Goal: Task Accomplishment & Management: Manage account settings

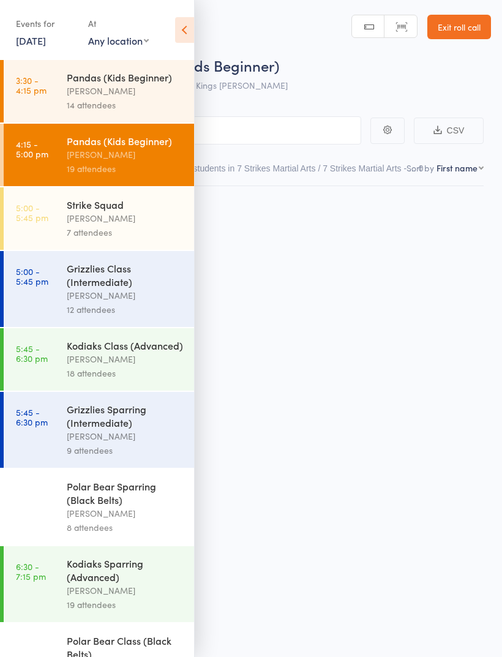
click at [192, 36] on icon at bounding box center [184, 30] width 19 height 26
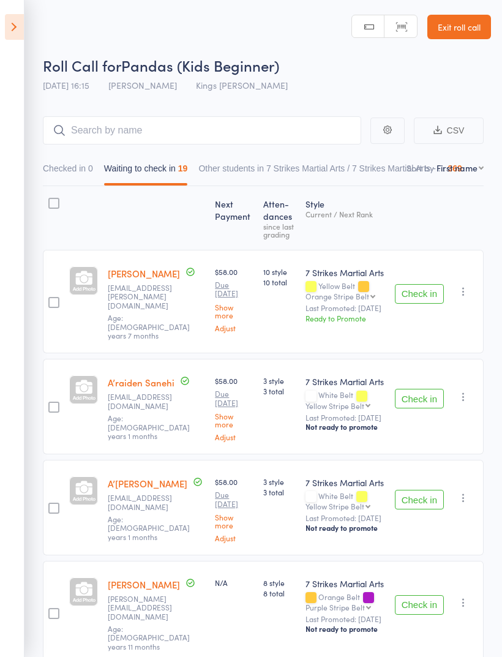
click at [464, 290] on icon "button" at bounding box center [464, 291] width 12 height 12
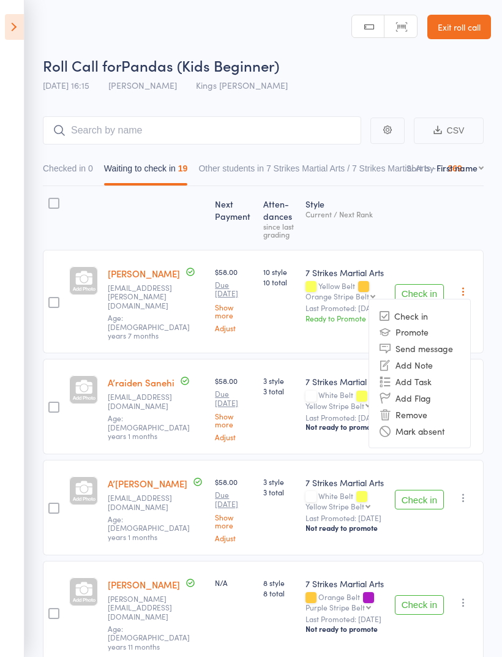
click at [419, 413] on li "Remove" at bounding box center [419, 414] width 101 height 17
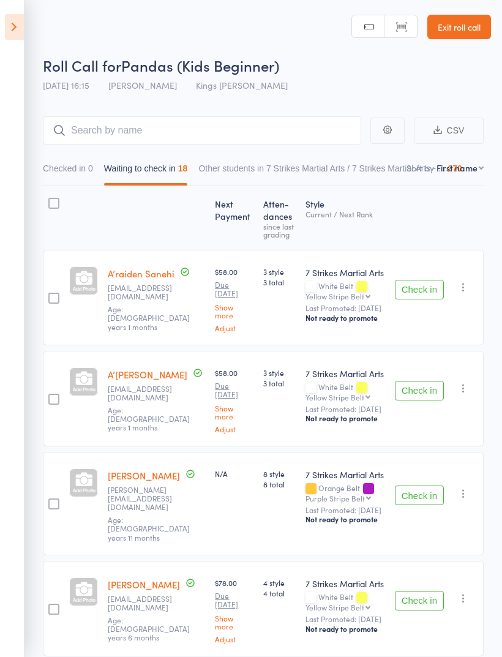
click at [469, 293] on icon "button" at bounding box center [464, 287] width 12 height 12
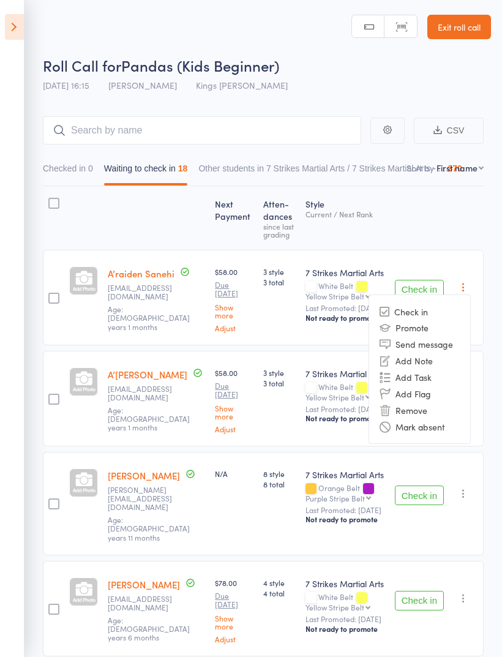
click at [435, 407] on li "Remove" at bounding box center [419, 410] width 101 height 17
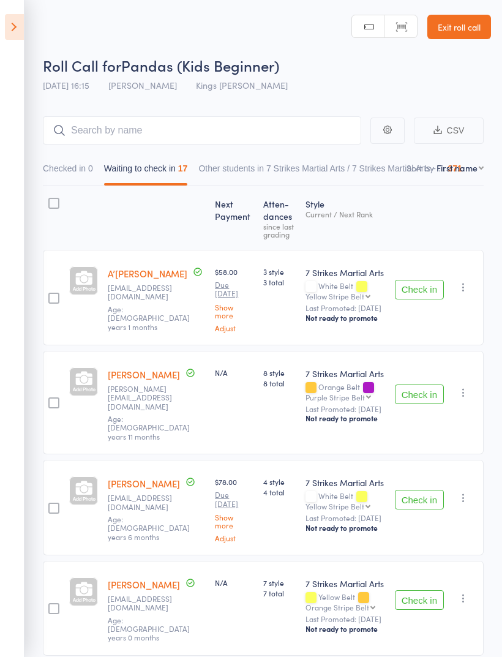
click at [21, 29] on icon at bounding box center [14, 27] width 19 height 26
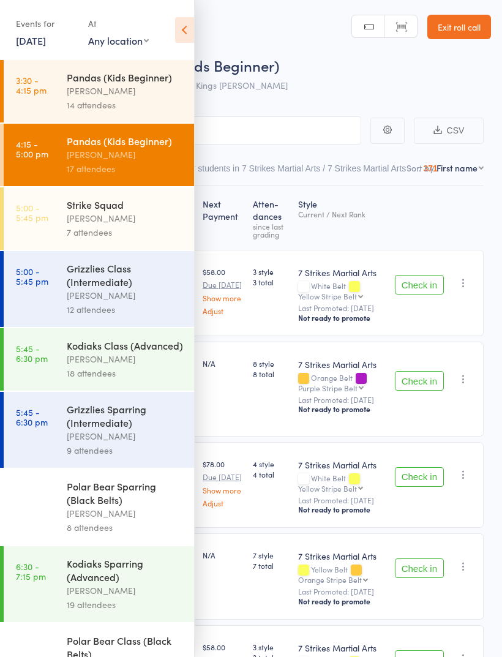
click at [128, 86] on div "[PERSON_NAME]" at bounding box center [125, 91] width 117 height 14
click at [150, 89] on div "[PERSON_NAME]" at bounding box center [125, 91] width 117 height 14
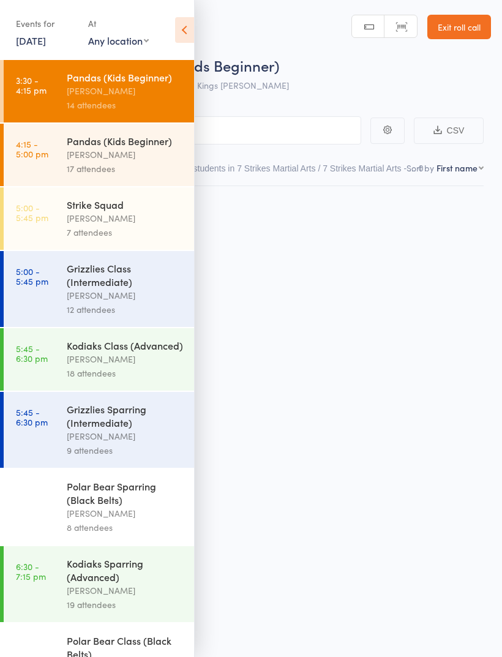
click at [182, 35] on icon at bounding box center [184, 30] width 19 height 26
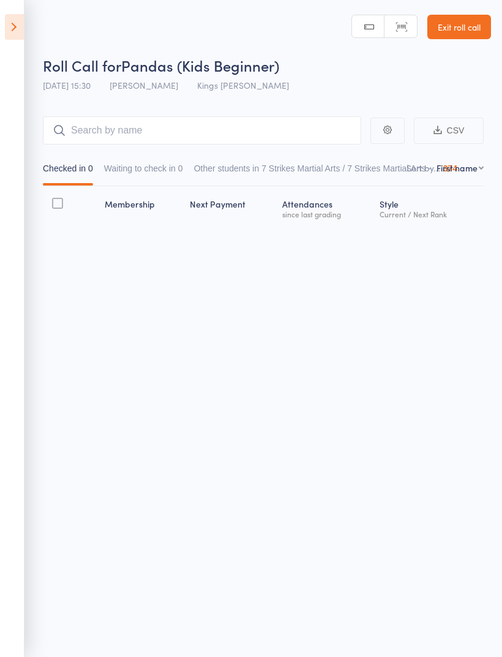
click at [135, 179] on button "Waiting to check in 0" at bounding box center [143, 171] width 79 height 28
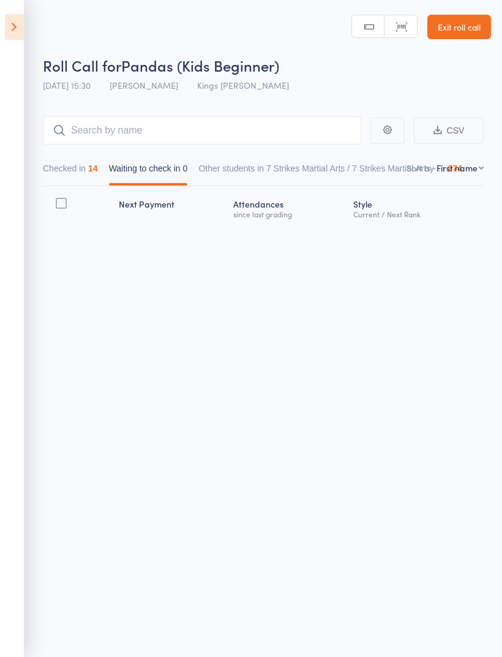
click at [63, 176] on button "Checked in 14" at bounding box center [70, 171] width 55 height 28
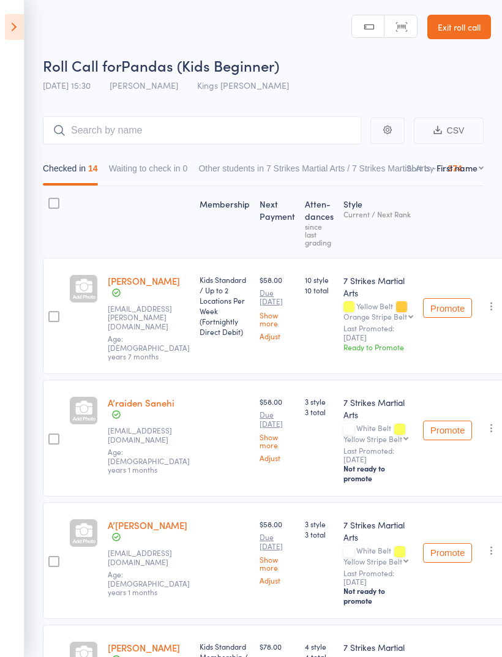
click at [14, 31] on icon at bounding box center [14, 27] width 19 height 26
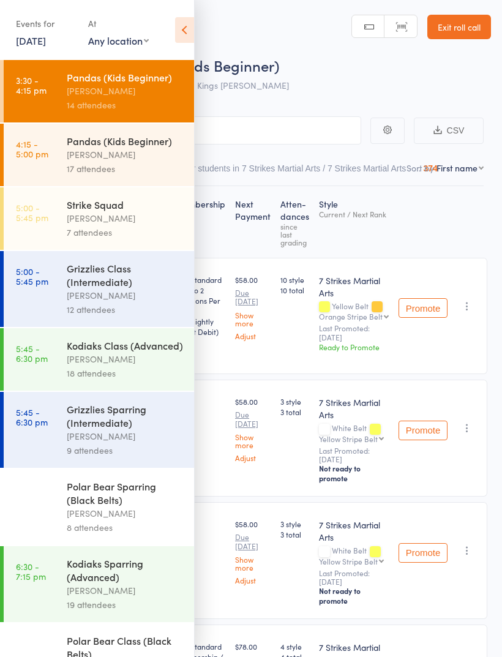
click at [77, 157] on div "[PERSON_NAME]" at bounding box center [125, 155] width 117 height 14
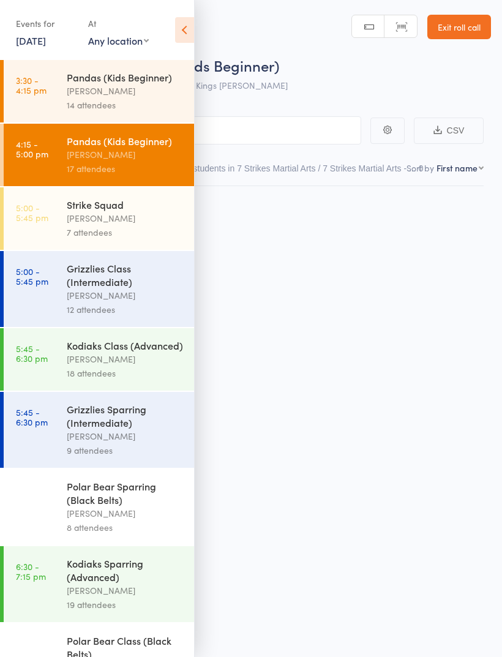
click at [181, 31] on icon at bounding box center [184, 30] width 19 height 26
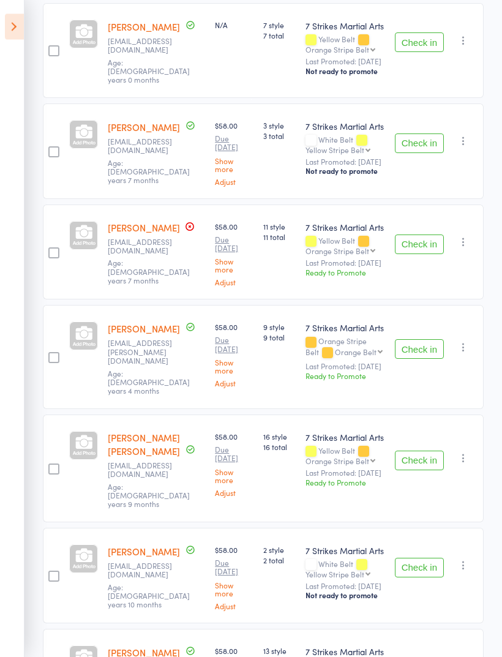
scroll to position [558, 0]
click at [423, 451] on button "Check in" at bounding box center [419, 461] width 49 height 20
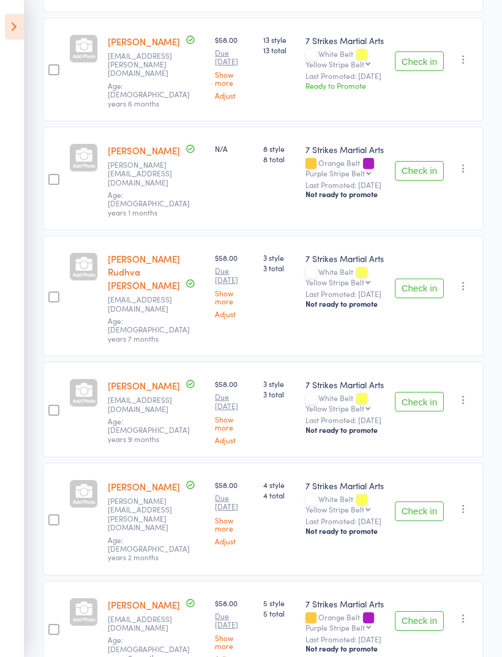
scroll to position [1056, 0]
click at [425, 502] on button "Check in" at bounding box center [419, 512] width 49 height 20
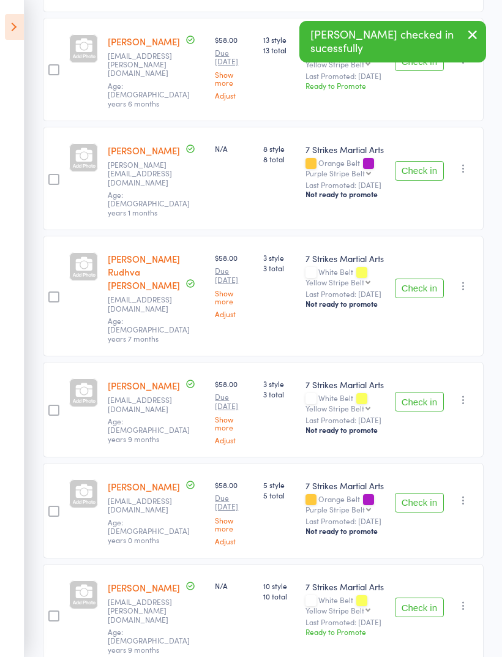
click at [421, 493] on button "Check in" at bounding box center [419, 503] width 49 height 20
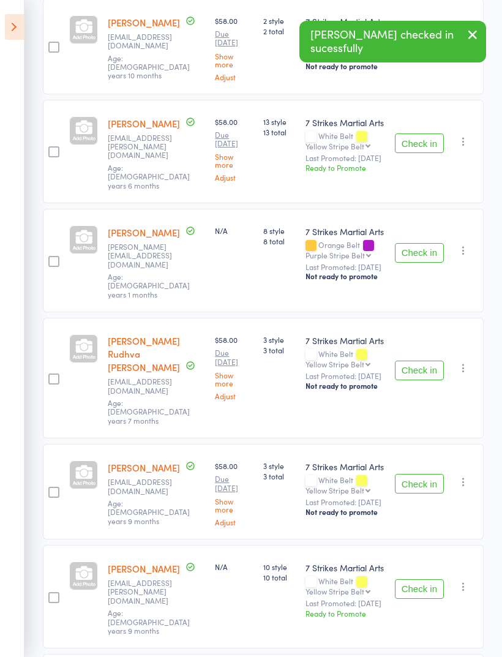
click at [420, 579] on button "Check in" at bounding box center [419, 589] width 49 height 20
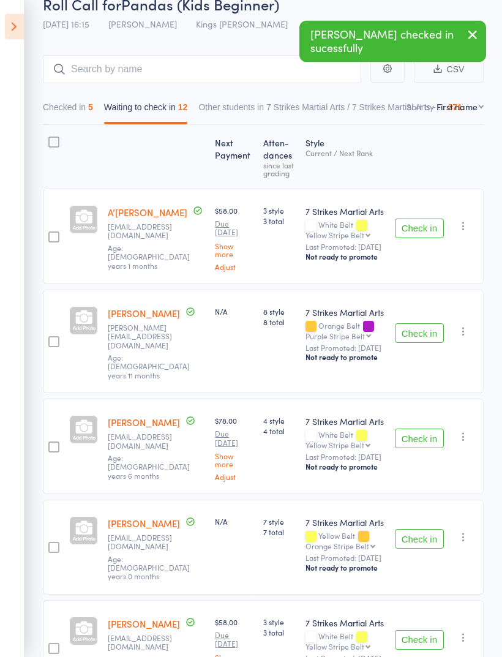
scroll to position [0, 0]
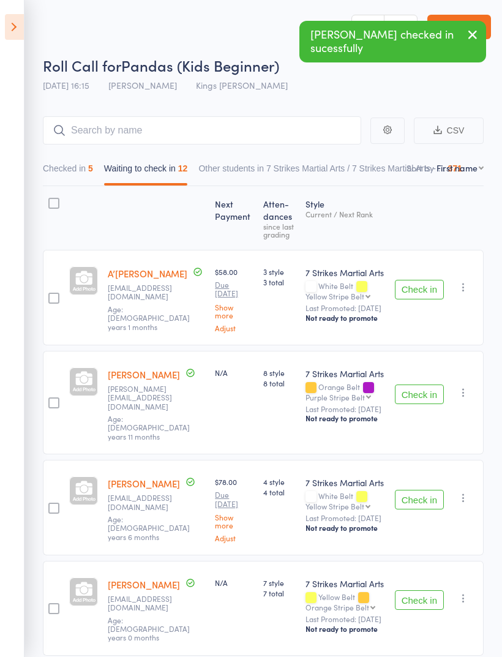
click at [88, 174] on button "Checked in 5" at bounding box center [68, 171] width 50 height 28
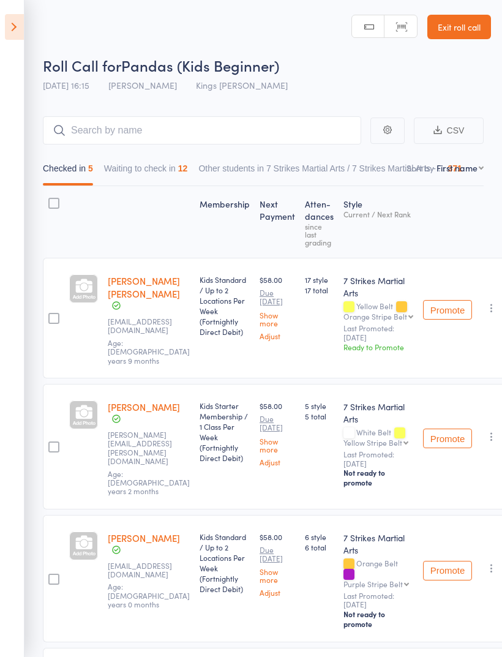
click at [183, 176] on button "Waiting to check in 12" at bounding box center [146, 171] width 84 height 28
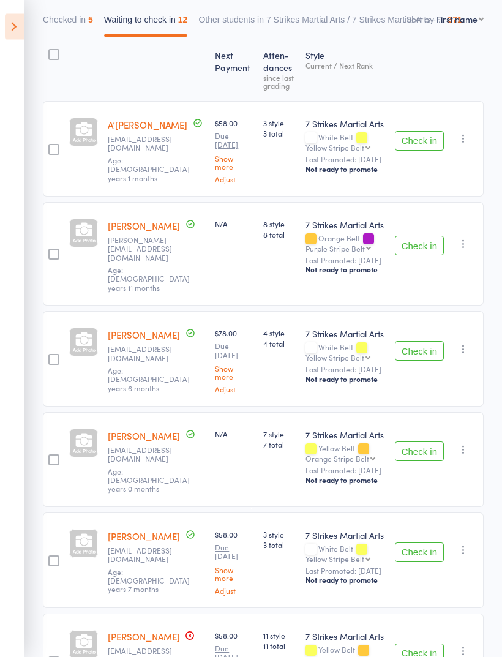
scroll to position [142, 0]
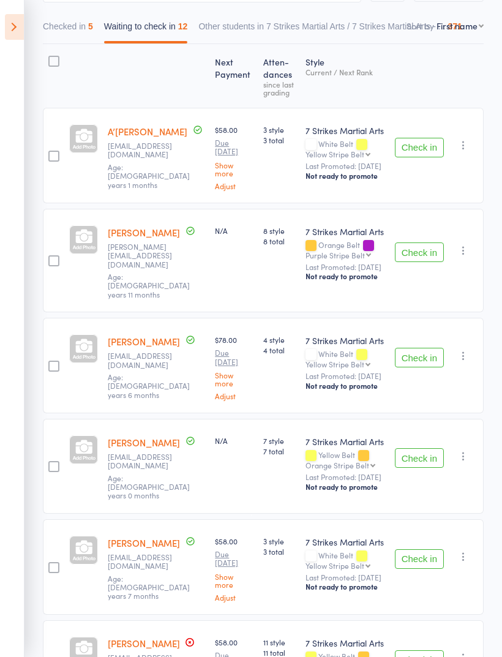
click at [422, 243] on button "Check in" at bounding box center [419, 253] width 49 height 20
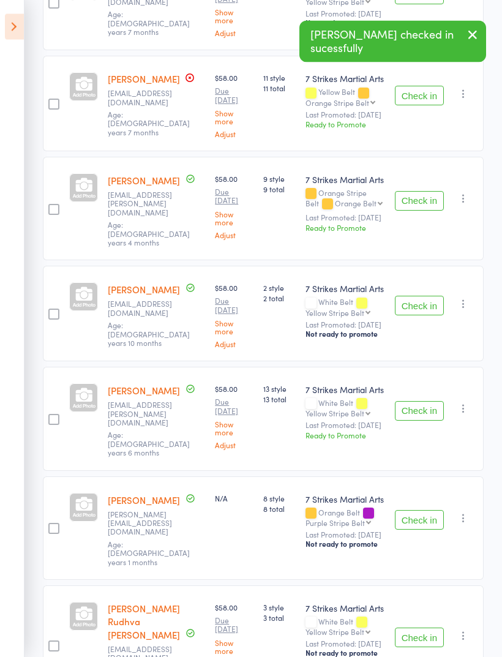
scroll to position [601, 0]
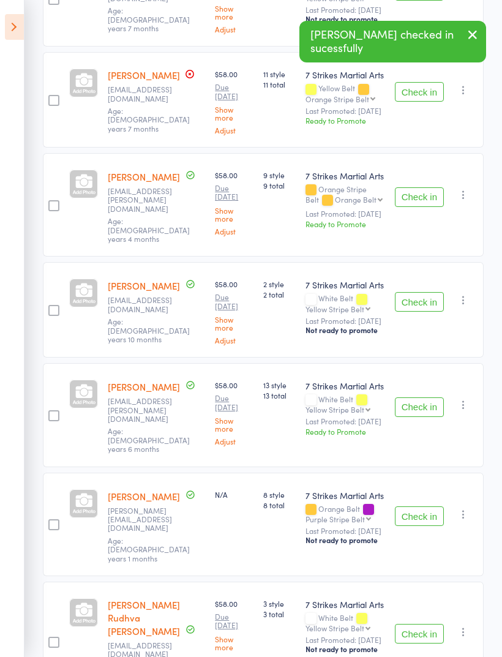
click at [423, 507] on button "Check in" at bounding box center [419, 517] width 49 height 20
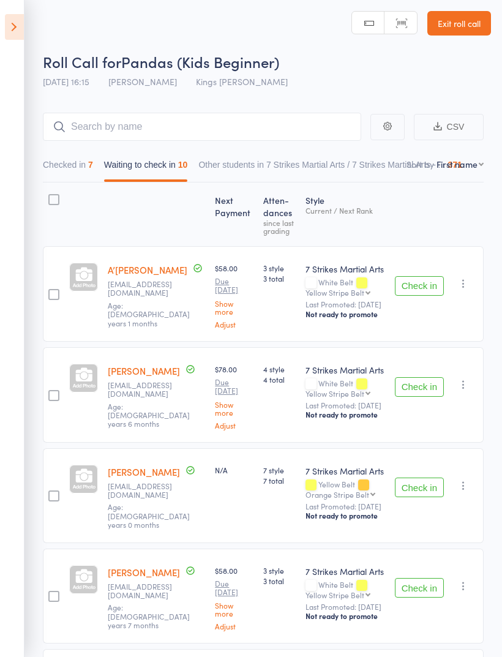
scroll to position [0, 0]
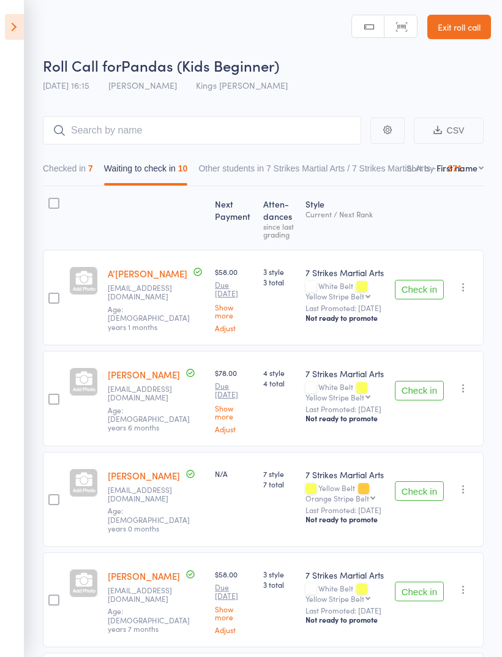
click at [467, 293] on icon "button" at bounding box center [464, 287] width 12 height 12
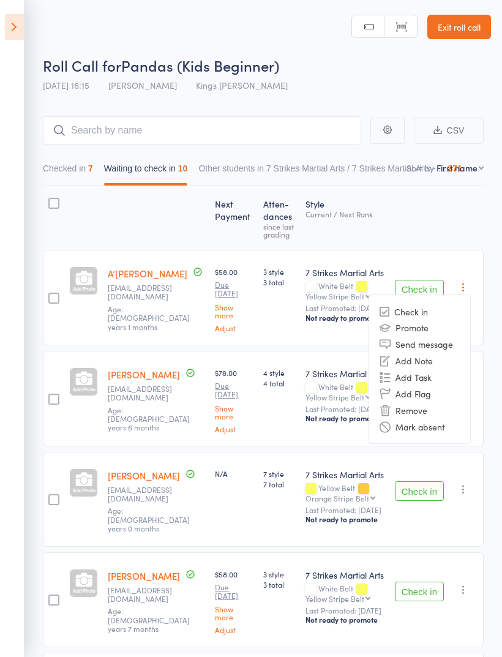
click at [433, 433] on li "Mark absent" at bounding box center [419, 426] width 101 height 17
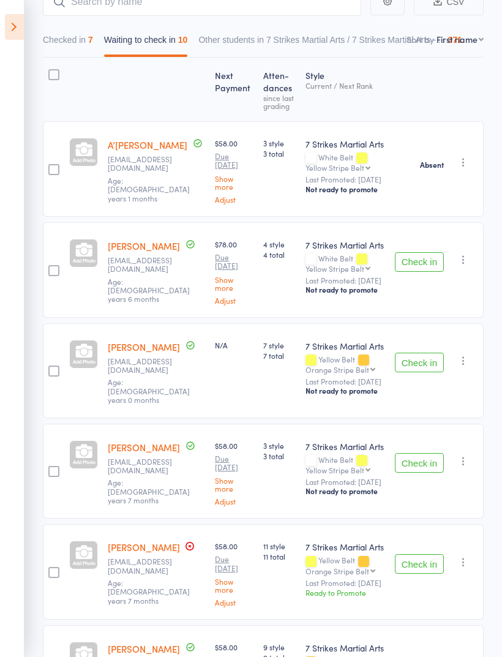
scroll to position [129, 0]
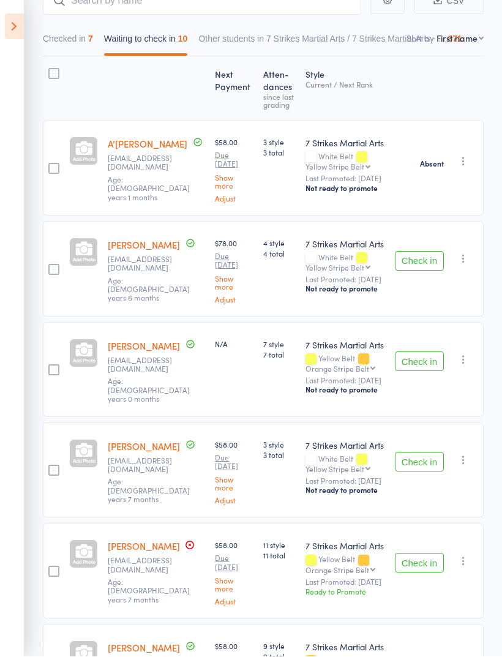
click at [474, 253] on div "Check in Check in Promote Send message Add Note Add Task Add Flag Remove Mark a…" at bounding box center [437, 270] width 94 height 96
click at [470, 259] on icon "button" at bounding box center [464, 259] width 12 height 12
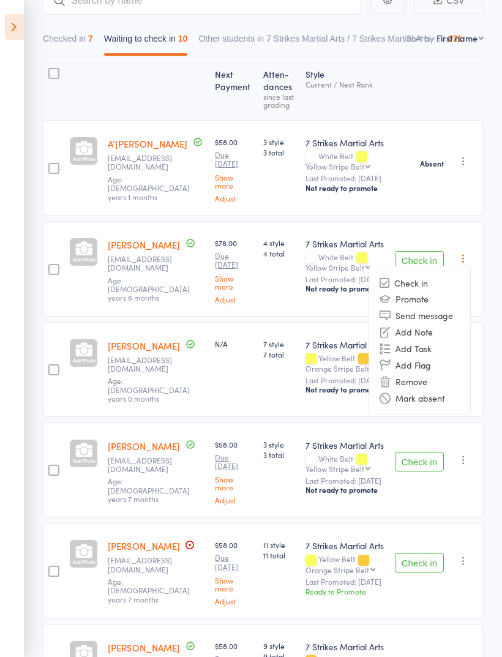
click at [430, 406] on li "Mark absent" at bounding box center [419, 398] width 101 height 17
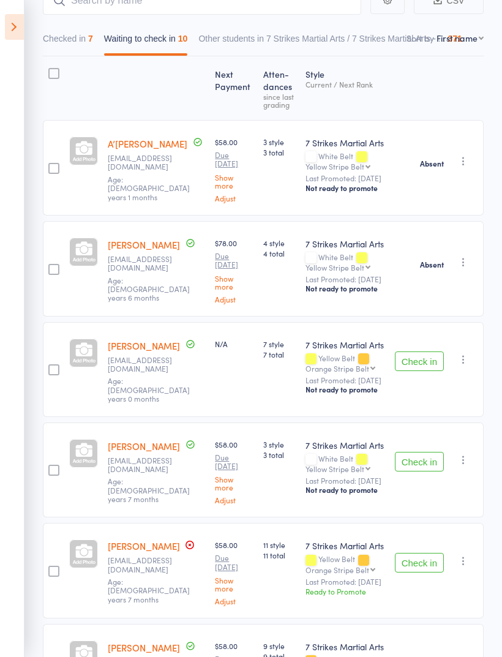
click at [469, 358] on icon "button" at bounding box center [464, 359] width 12 height 12
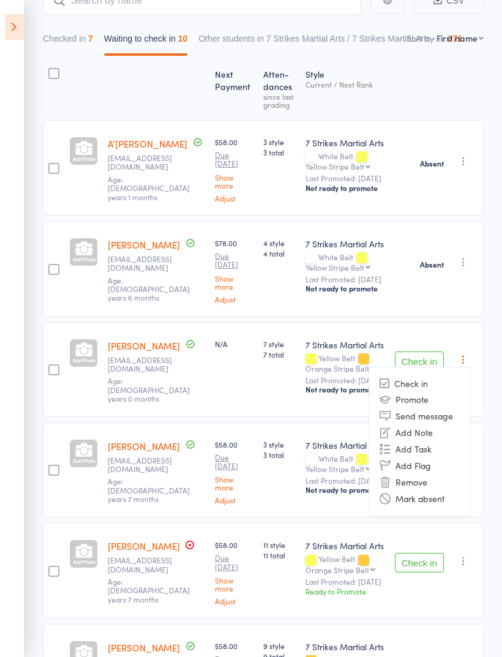
click at [428, 499] on li "Mark absent" at bounding box center [419, 499] width 101 height 17
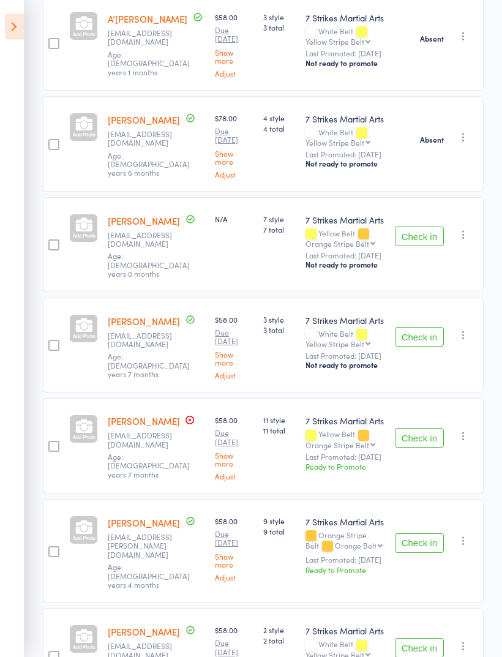
scroll to position [255, 0]
click at [467, 335] on icon "button" at bounding box center [464, 335] width 12 height 12
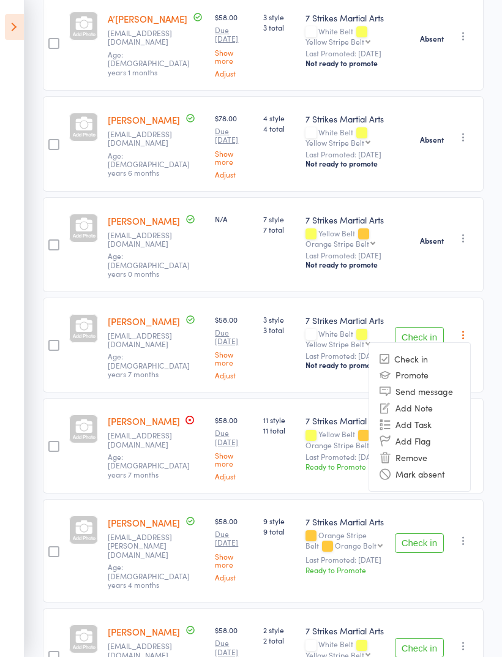
click at [425, 469] on li "Mark absent" at bounding box center [419, 474] width 101 height 17
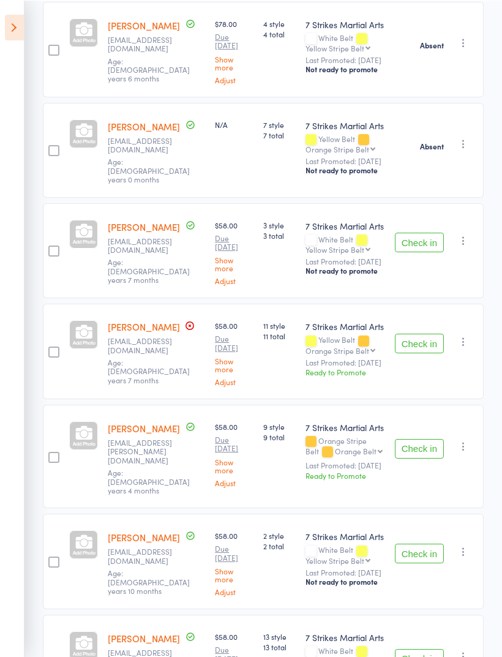
scroll to position [349, 0]
click at [463, 336] on icon "button" at bounding box center [464, 342] width 12 height 12
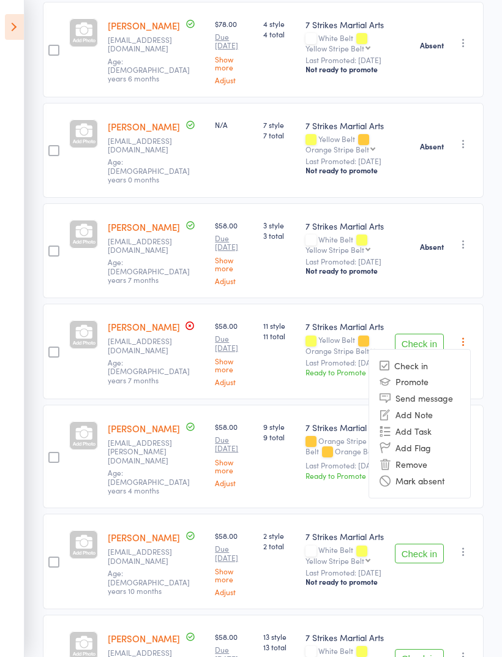
click at [428, 475] on li "Mark absent" at bounding box center [419, 481] width 101 height 17
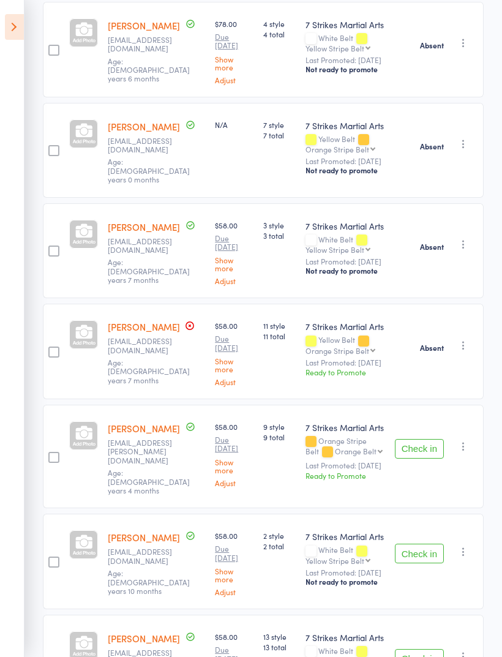
click at [460, 440] on icon "button" at bounding box center [464, 446] width 12 height 12
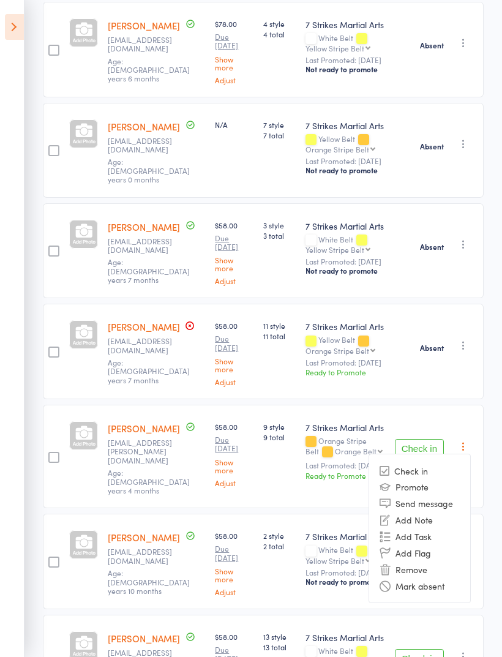
click at [421, 578] on li "Mark absent" at bounding box center [419, 586] width 101 height 17
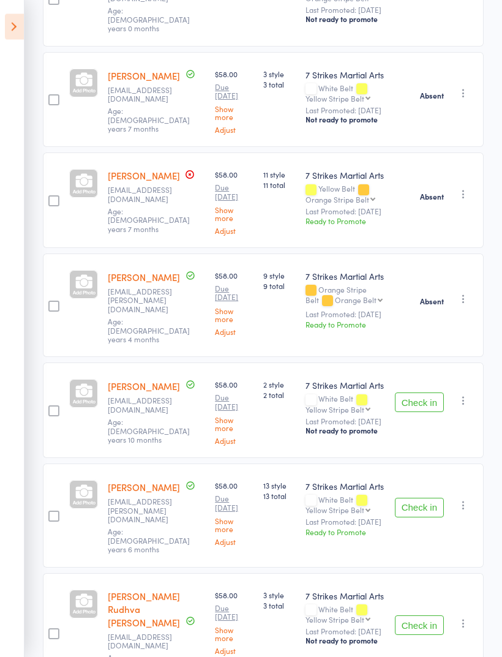
scroll to position [501, 0]
click at [458, 497] on button "button" at bounding box center [463, 504] width 15 height 15
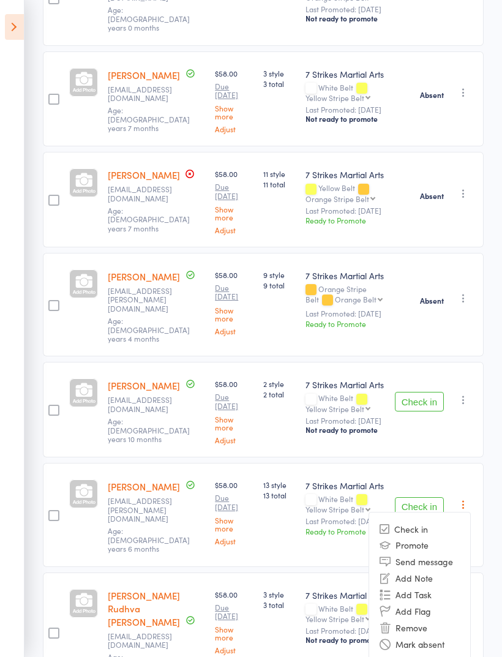
click at [430, 636] on li "Mark absent" at bounding box center [419, 644] width 101 height 17
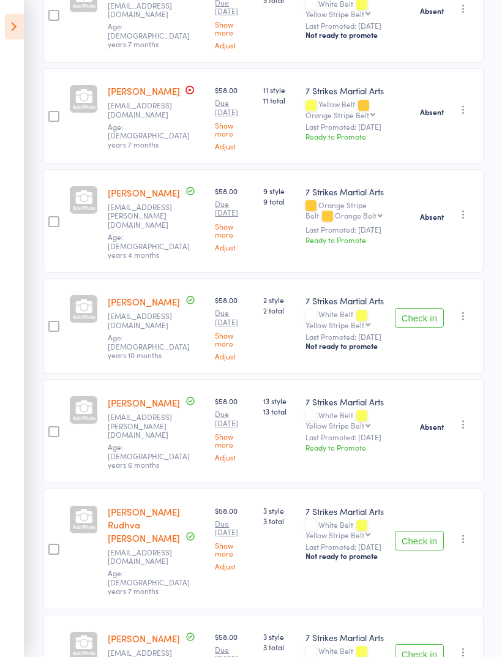
scroll to position [597, 0]
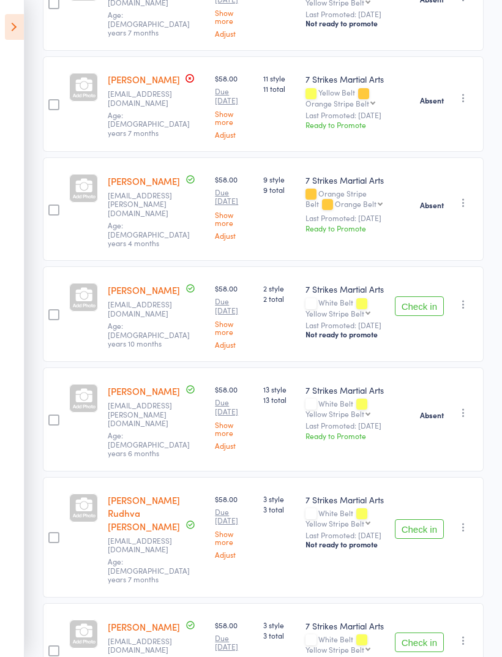
click at [465, 521] on icon "button" at bounding box center [464, 527] width 12 height 12
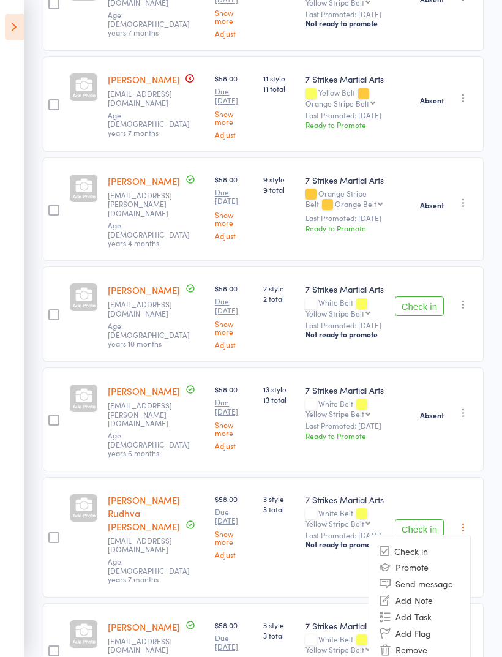
click at [434, 657] on li "Mark absent" at bounding box center [419, 666] width 101 height 17
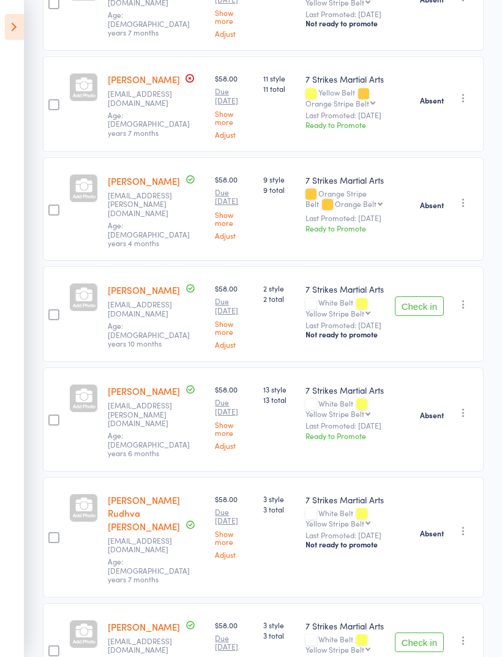
click at [462, 635] on icon "button" at bounding box center [464, 641] width 12 height 12
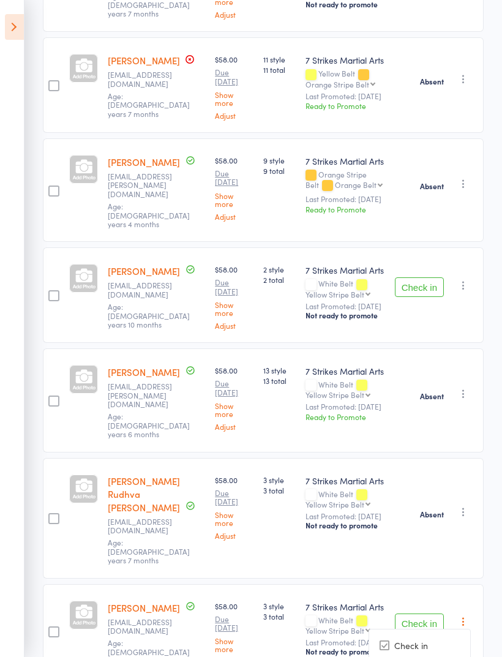
scroll to position [641, 0]
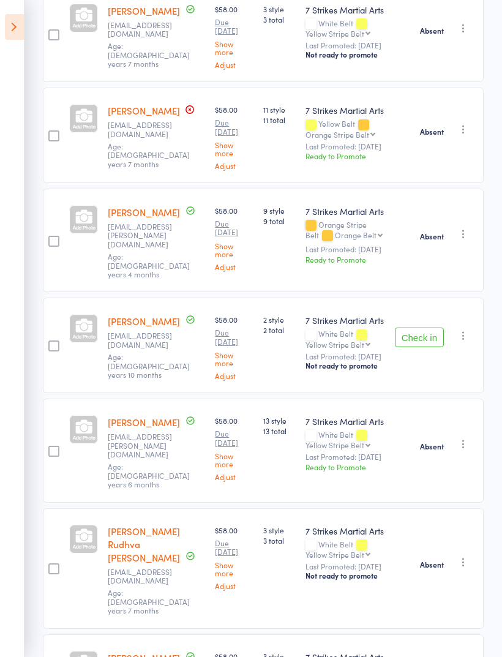
scroll to position [565, 0]
click at [153, 315] on link "[PERSON_NAME]" at bounding box center [144, 321] width 72 height 13
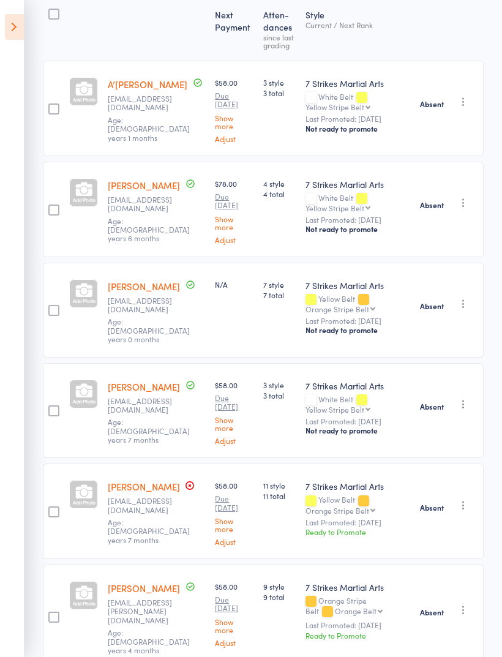
scroll to position [0, 0]
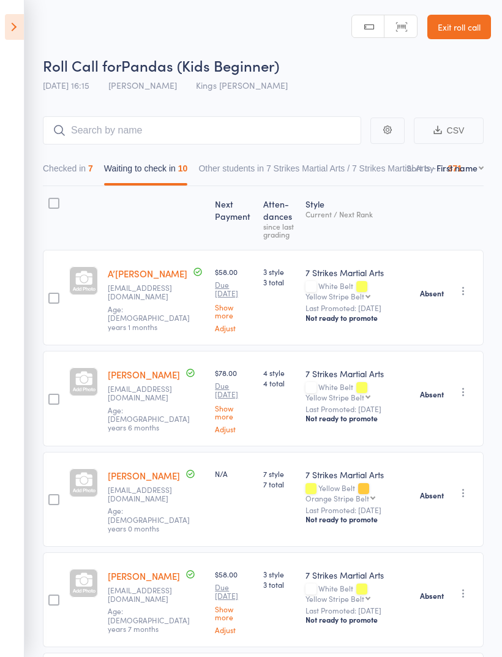
click at [78, 175] on button "Checked in 7" at bounding box center [68, 171] width 50 height 28
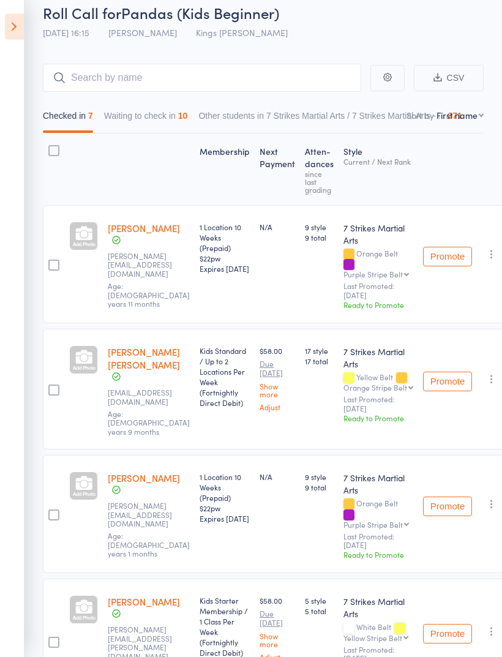
scroll to position [55, 0]
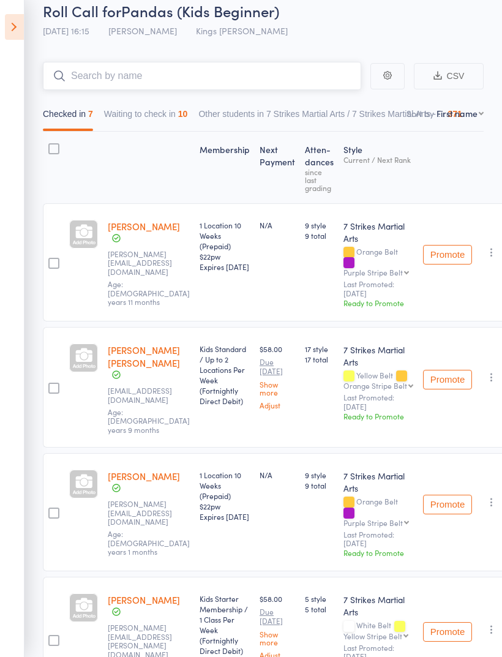
click at [230, 83] on input "search" at bounding box center [202, 76] width 318 height 28
click at [171, 124] on button "Waiting to check in 10" at bounding box center [146, 117] width 84 height 28
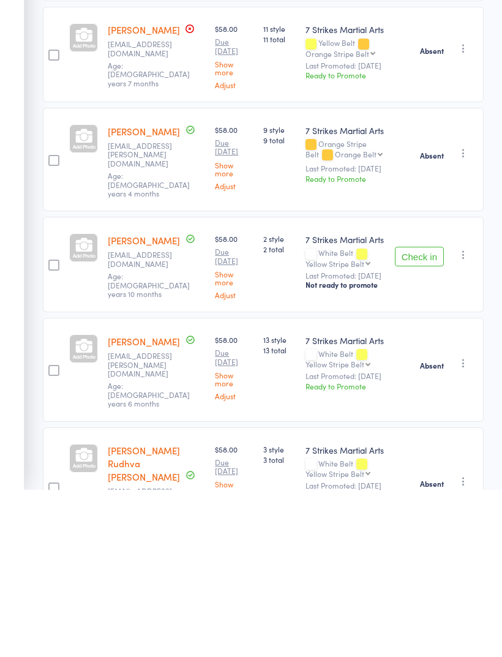
click at [421, 414] on button "Check in" at bounding box center [419, 424] width 49 height 20
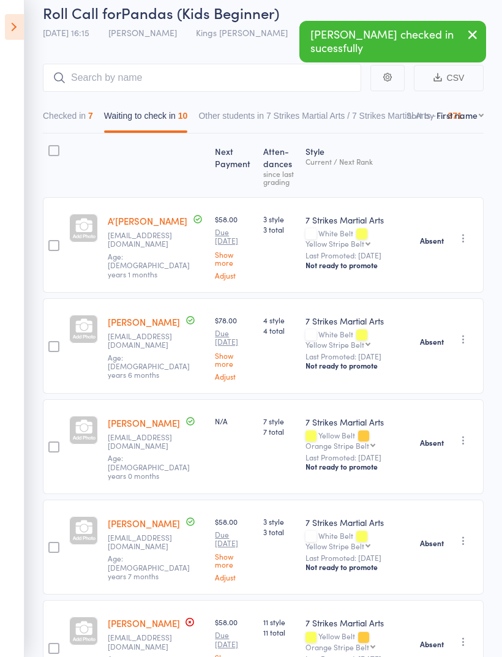
scroll to position [0, 0]
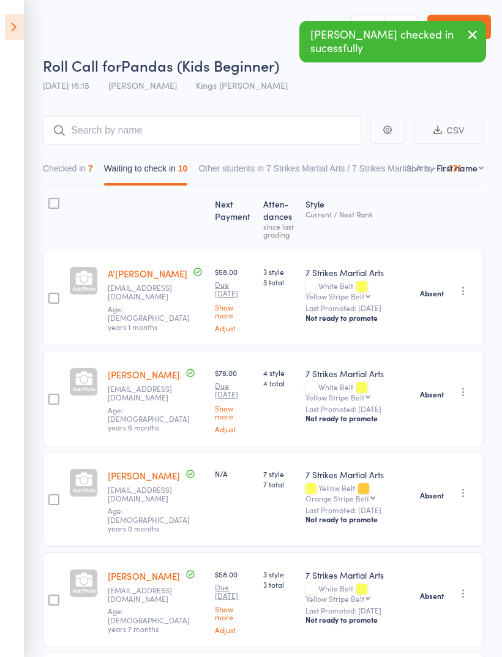
click at [16, 34] on icon at bounding box center [14, 27] width 19 height 26
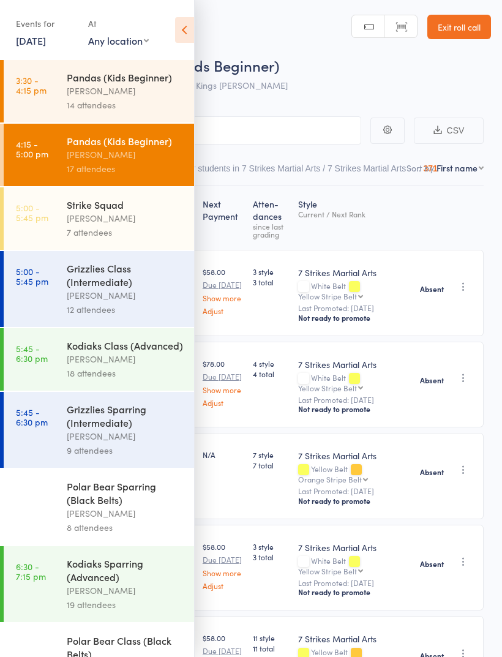
click at [138, 216] on div "[PERSON_NAME]" at bounding box center [125, 218] width 117 height 14
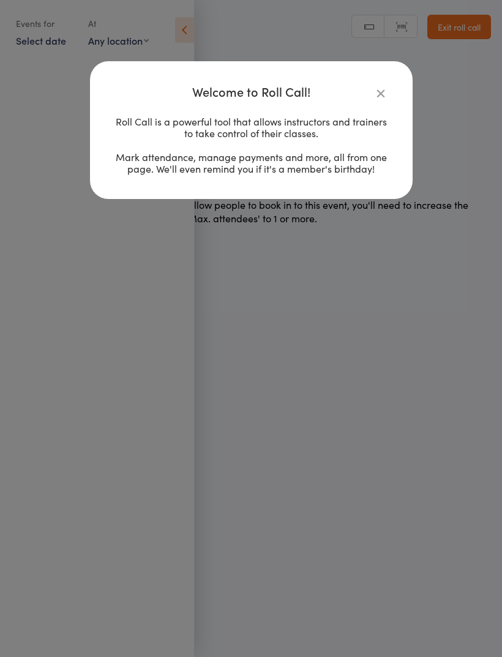
click at [376, 95] on icon "button" at bounding box center [380, 92] width 13 height 13
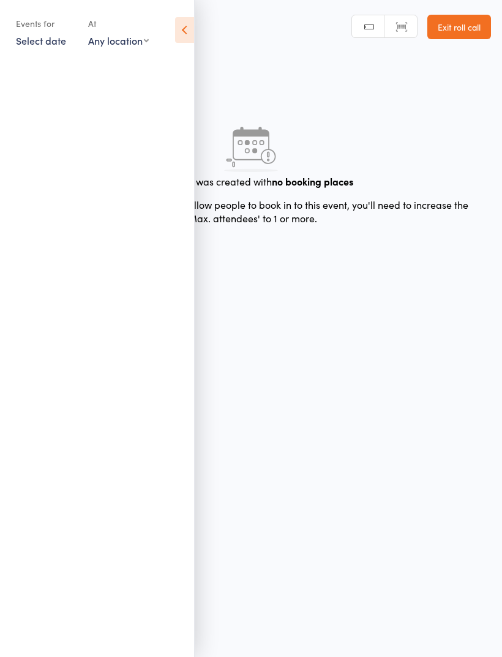
click at [44, 37] on link "Select date" at bounding box center [41, 40] width 50 height 13
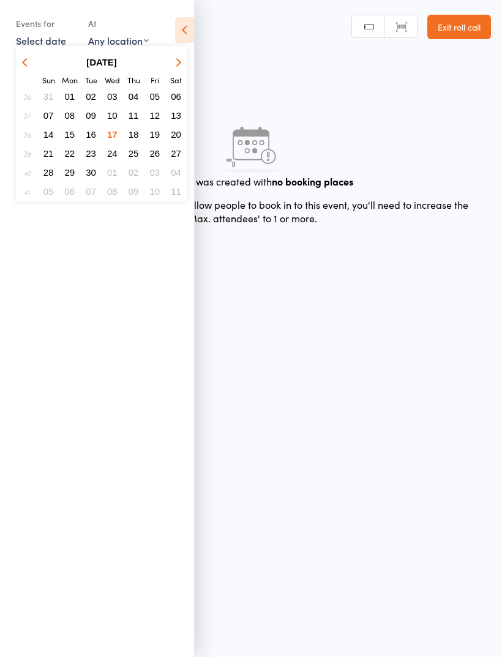
click at [116, 137] on span "17" at bounding box center [112, 134] width 10 height 10
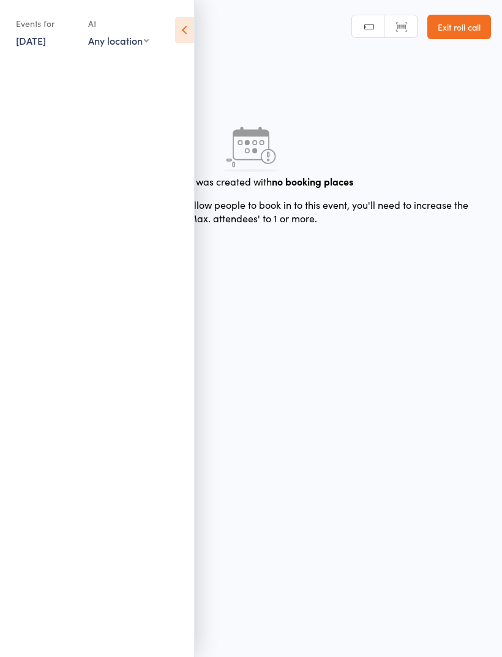
click at [170, 32] on div "Events for [DATE] D Sep, YYYY [DATE] Sun Mon Tue Wed Thu Fri Sat 36 31 01 02 03…" at bounding box center [97, 31] width 194 height 62
click at [192, 21] on icon at bounding box center [184, 30] width 19 height 26
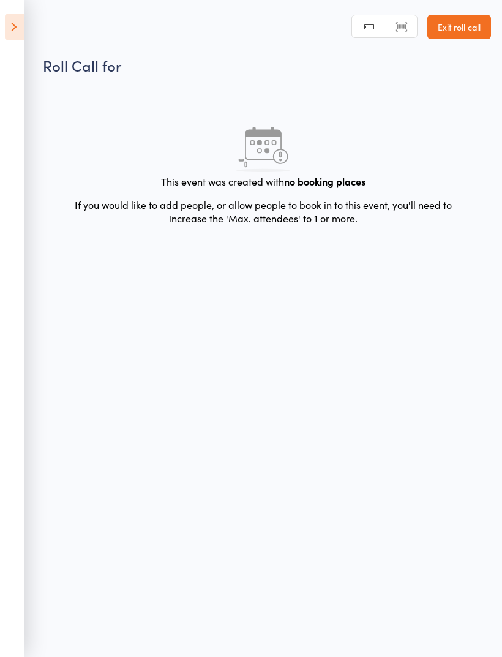
click at [469, 28] on link "Exit roll call" at bounding box center [460, 27] width 64 height 24
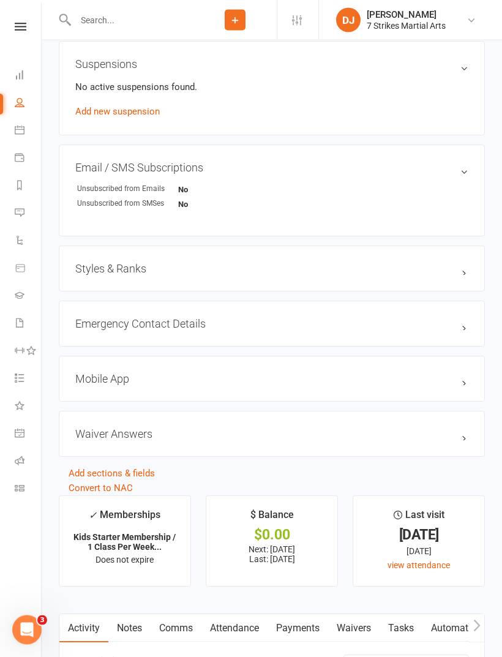
scroll to position [777, 0]
click at [468, 441] on h3 "Waiver Answers edit" at bounding box center [271, 434] width 393 height 13
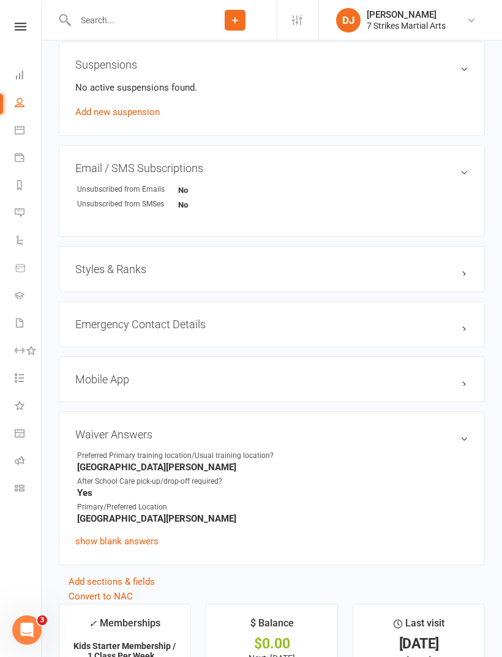
click at [468, 441] on h3 "Waiver Answers edit" at bounding box center [271, 434] width 393 height 13
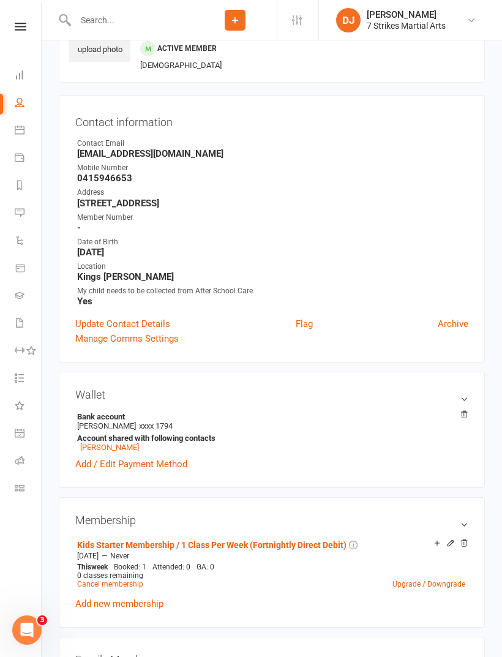
scroll to position [0, 0]
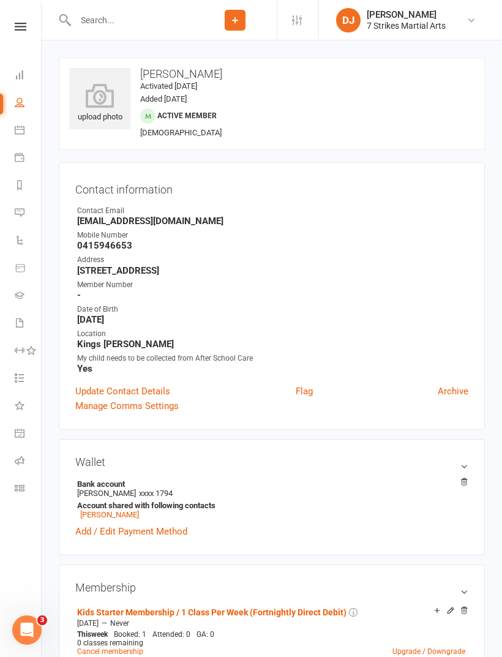
click at [9, 88] on li "Dashboard" at bounding box center [20, 76] width 41 height 28
click at [17, 64] on link "Dashboard" at bounding box center [29, 76] width 28 height 28
